Goal: Information Seeking & Learning: Learn about a topic

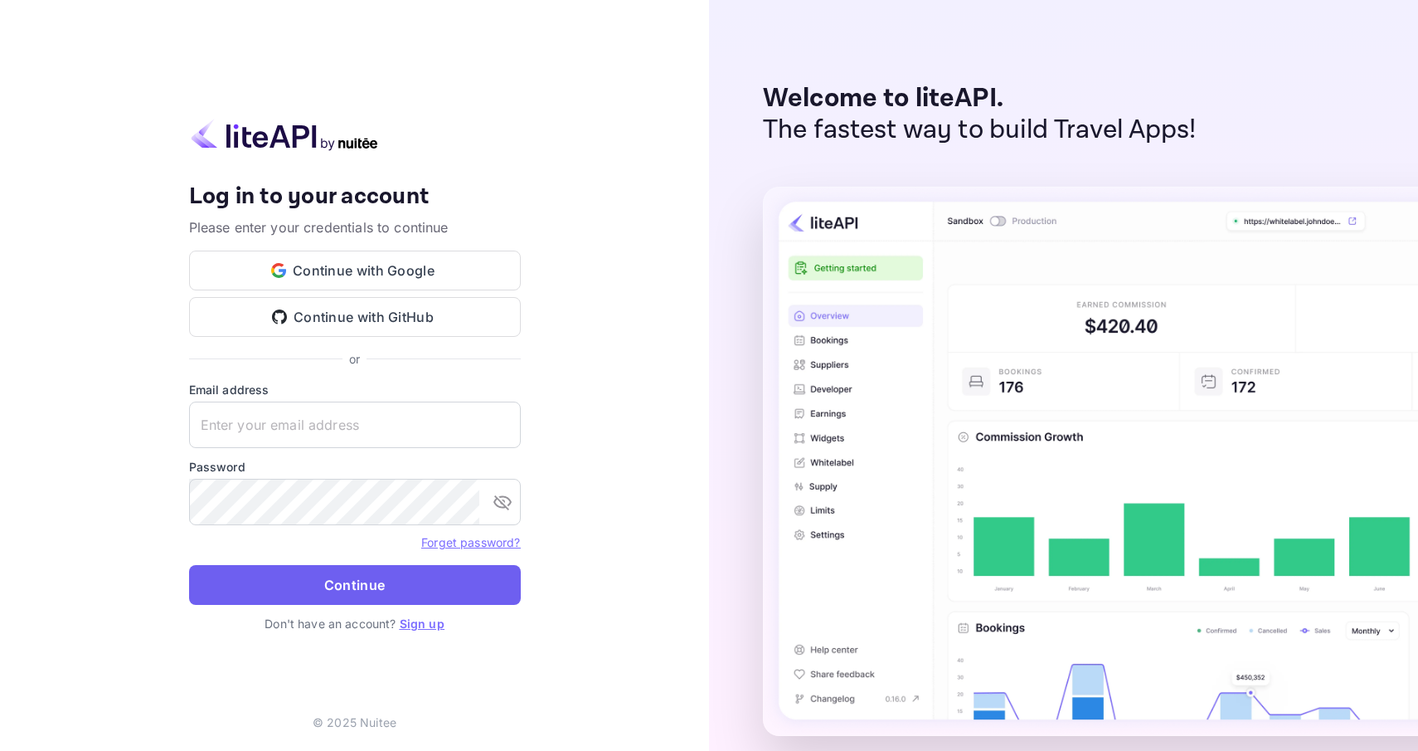
type input "[PERSON_NAME][EMAIL_ADDRESS][DOMAIN_NAME]"
click at [332, 577] on button "Continue" at bounding box center [355, 585] width 332 height 40
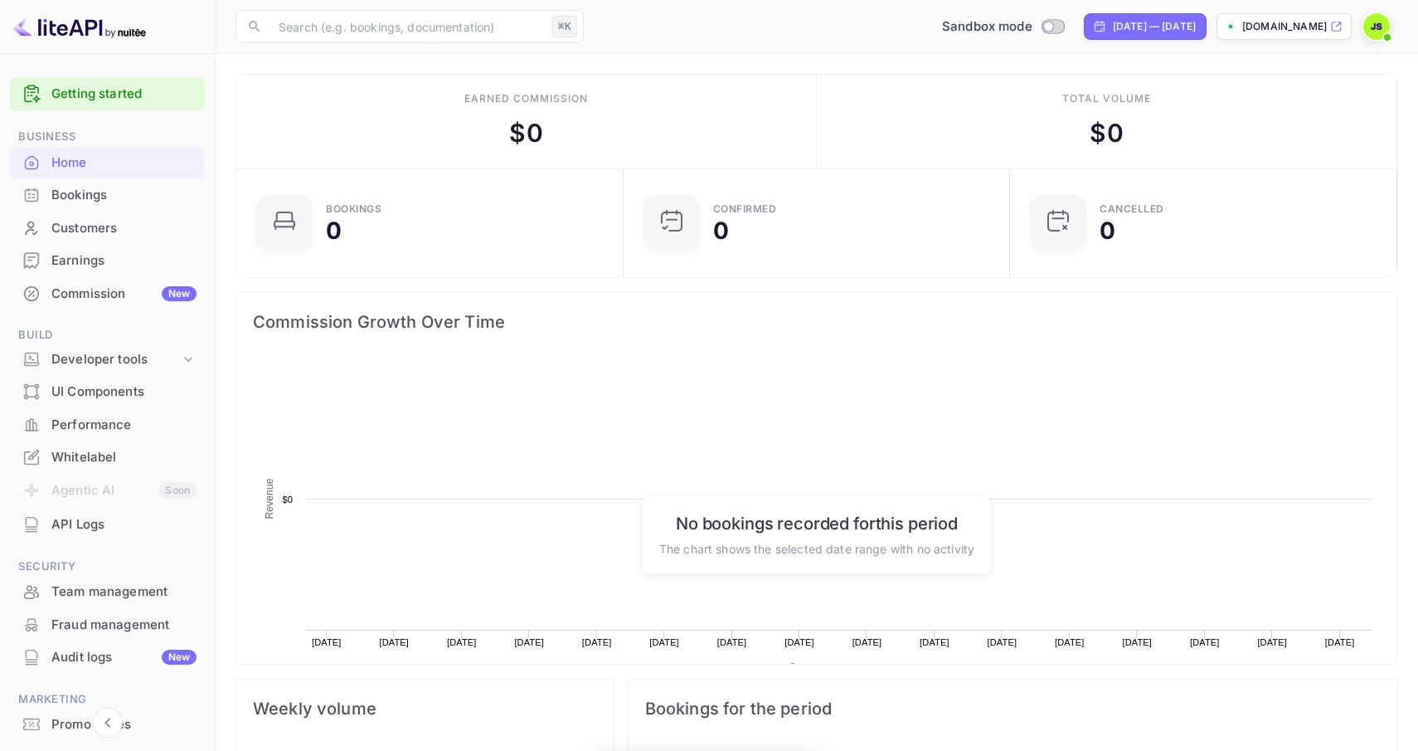
scroll to position [270, 377]
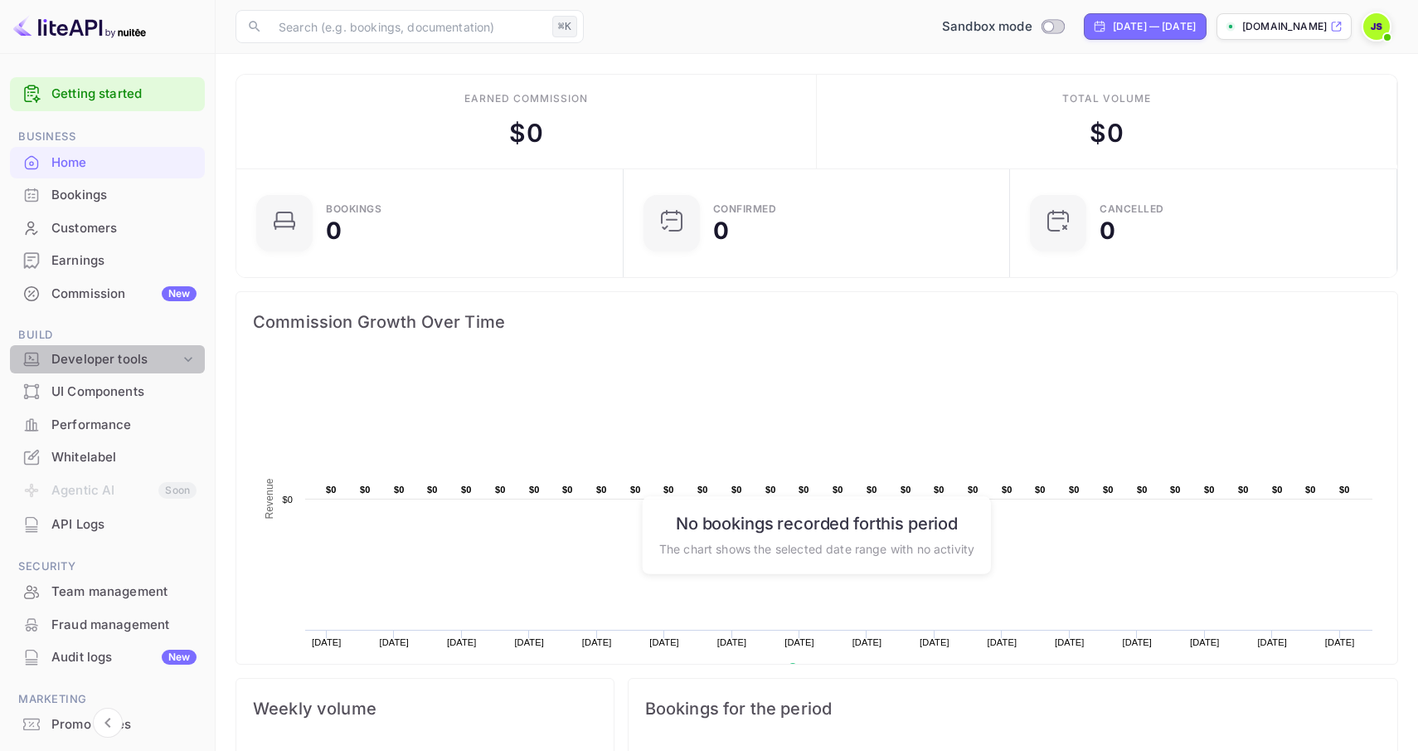
click at [126, 359] on div "Developer tools" at bounding box center [115, 359] width 129 height 19
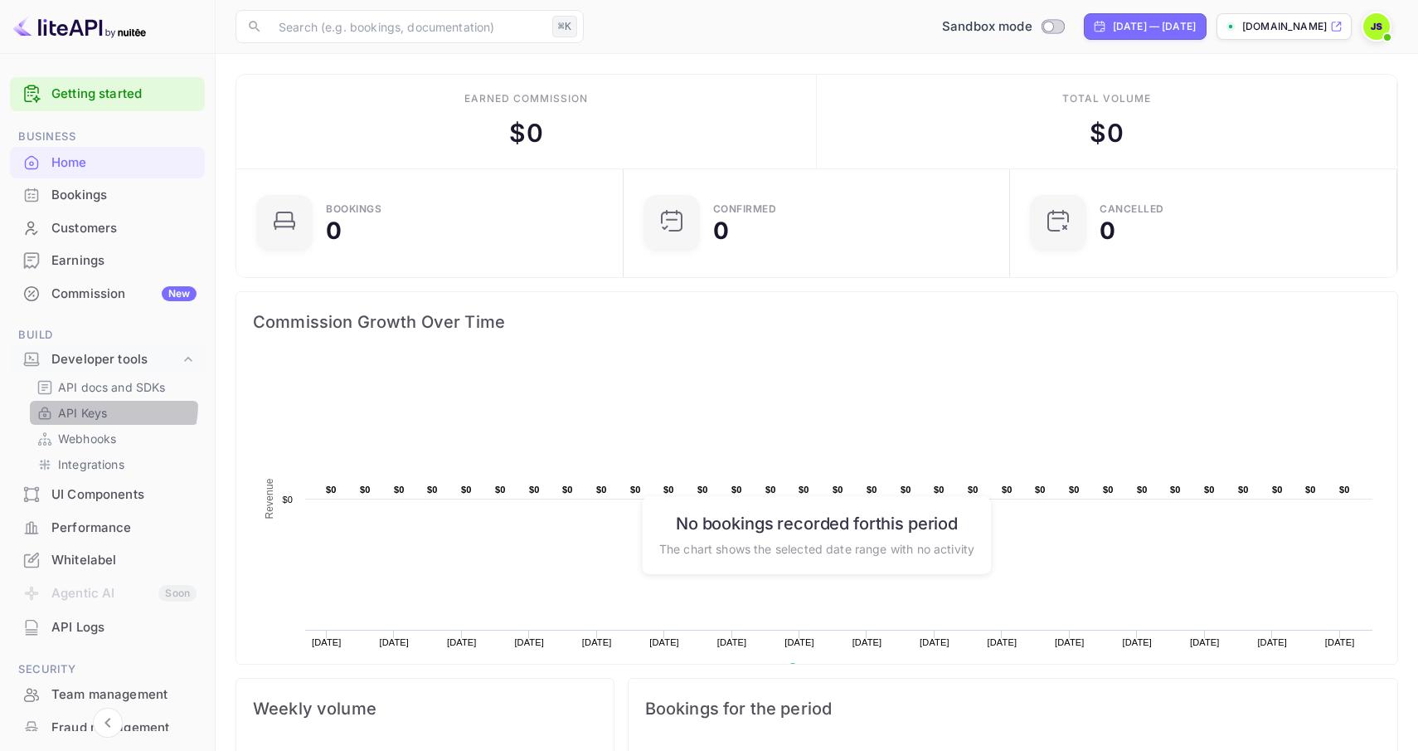
click at [98, 404] on p "API Keys" at bounding box center [82, 412] width 49 height 17
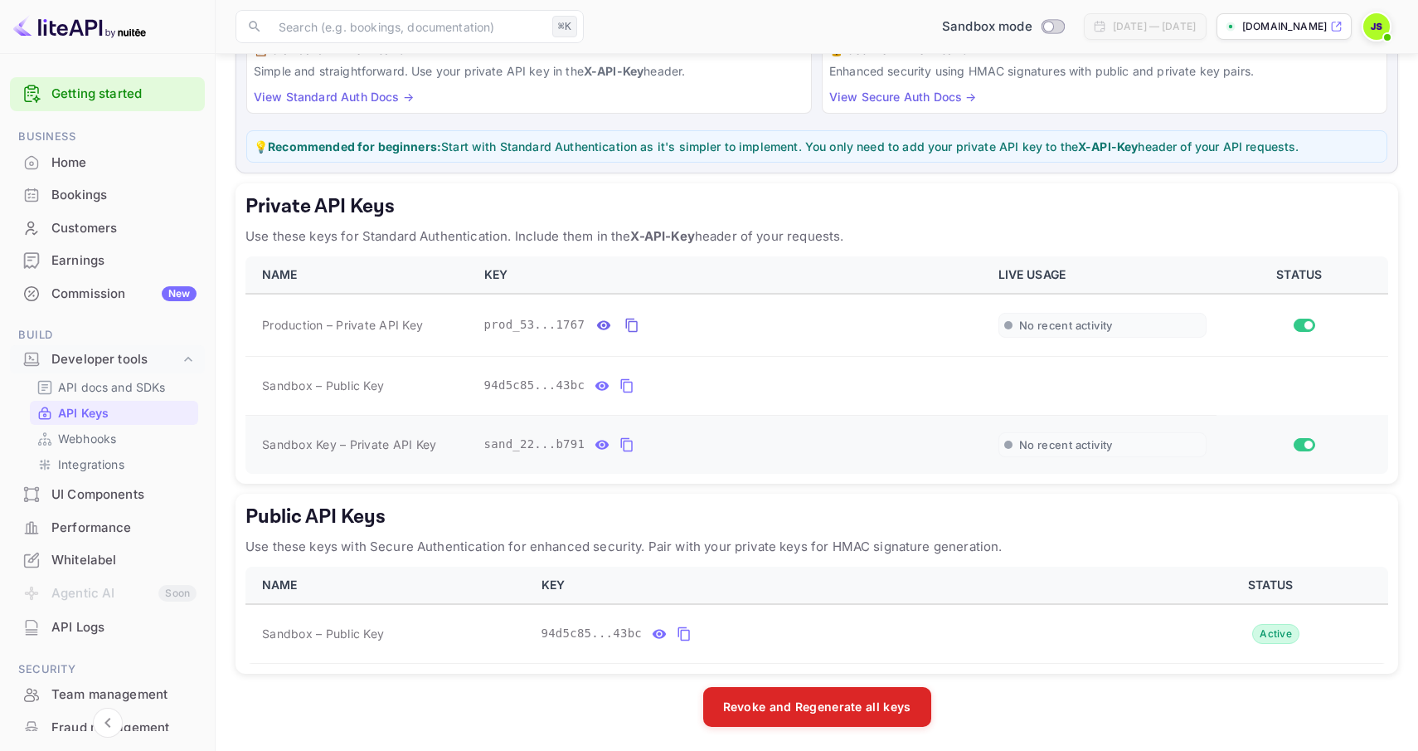
scroll to position [155, 0]
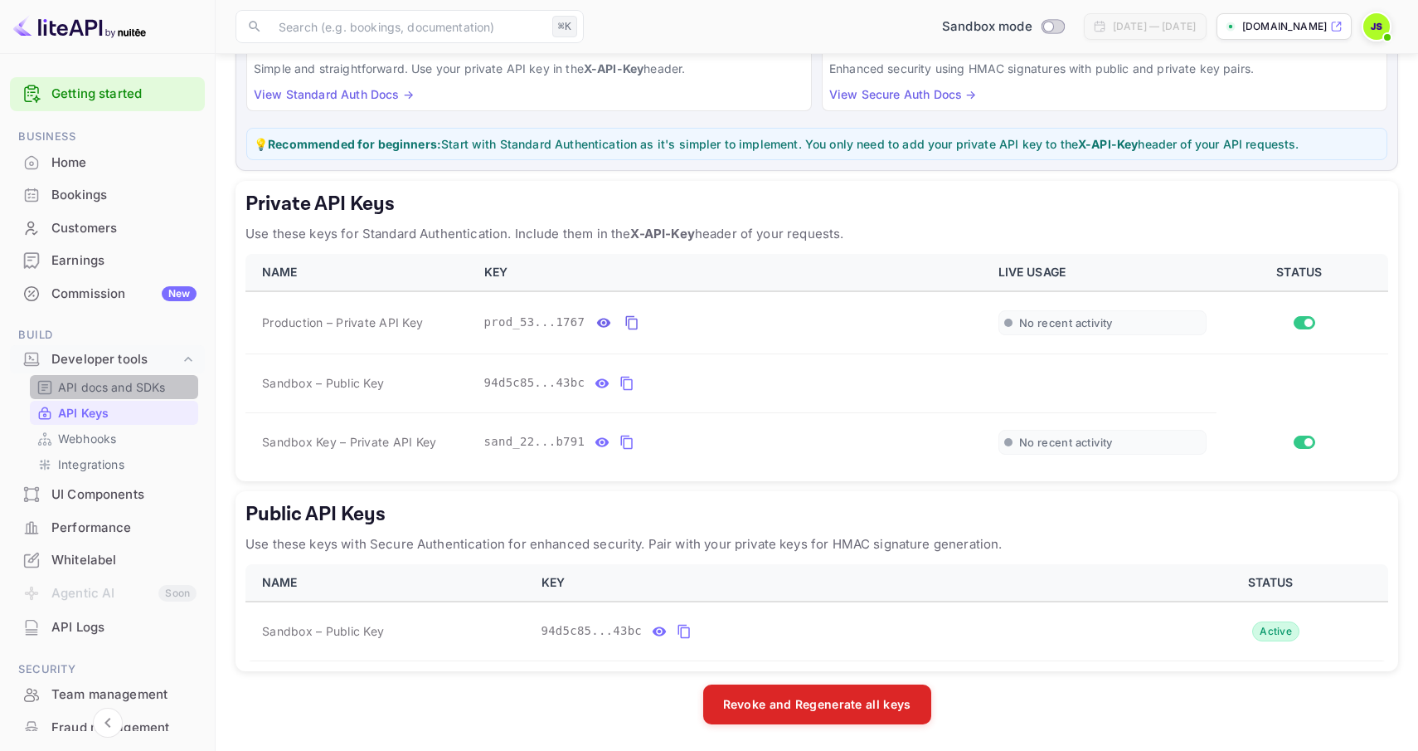
click at [123, 392] on p "API docs and SDKs" at bounding box center [112, 386] width 108 height 17
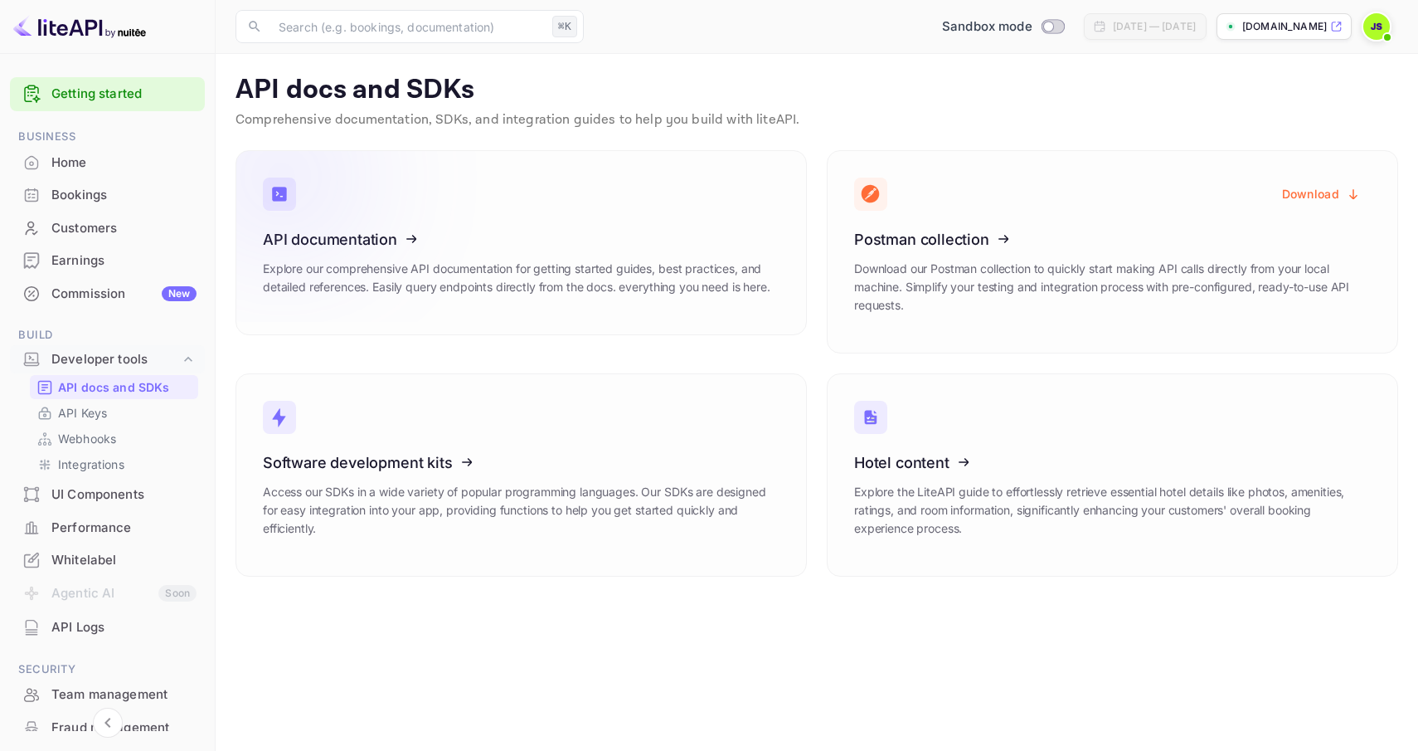
click at [568, 241] on h3 "API documentation" at bounding box center [521, 239] width 517 height 17
click at [112, 459] on p "Integrations" at bounding box center [91, 463] width 66 height 17
